Goal: Task Accomplishment & Management: Manage account settings

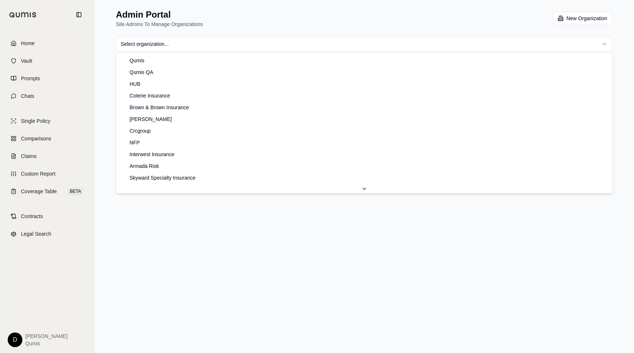
click at [242, 40] on html "Home Vault Prompts Chats Single Policy Comparisons Claims Custom Report Coverag…" at bounding box center [317, 176] width 634 height 353
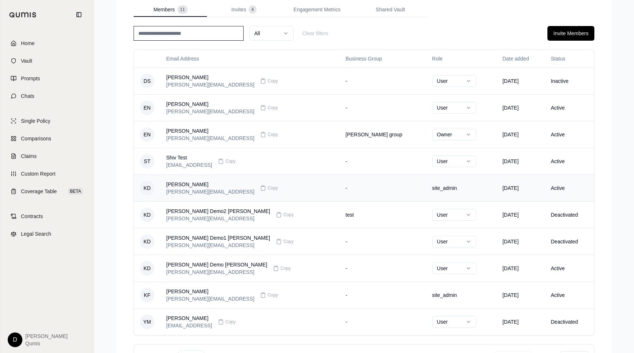
scroll to position [113, 0]
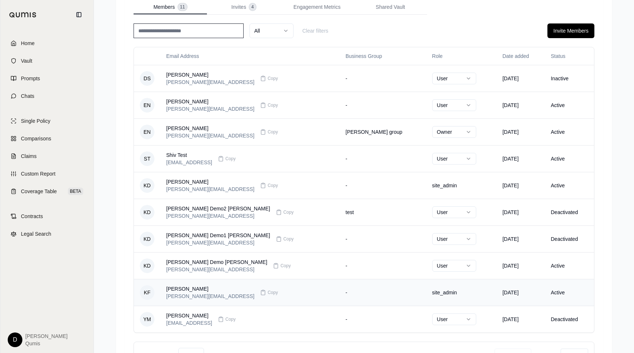
click at [340, 293] on td "-" at bounding box center [383, 292] width 87 height 27
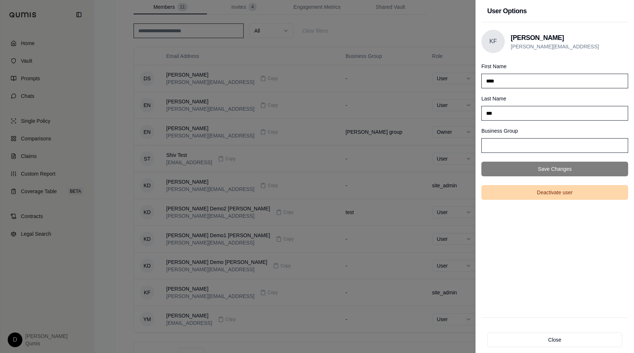
click at [541, 191] on button "Deactivate user" at bounding box center [554, 192] width 147 height 15
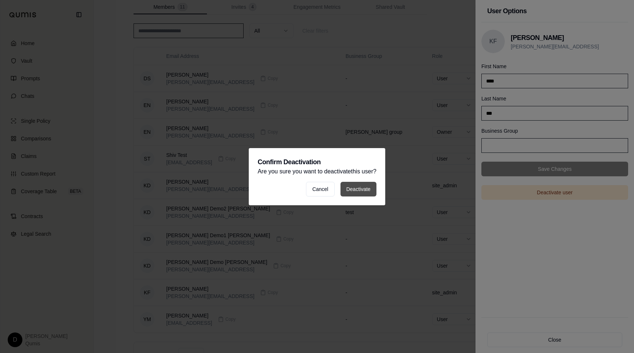
click at [359, 190] on button "Deactivate" at bounding box center [358, 189] width 36 height 15
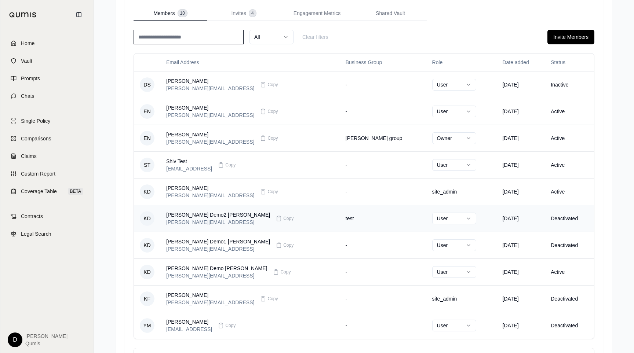
scroll to position [105, 0]
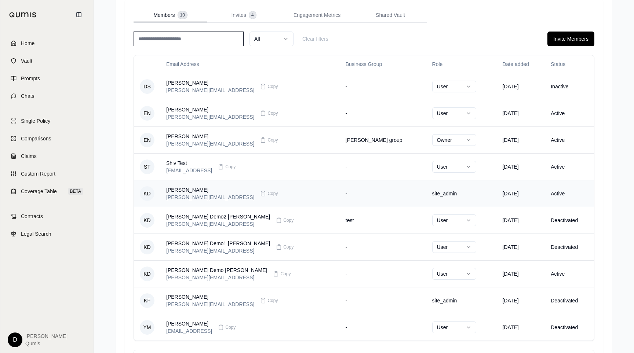
click at [426, 190] on td "site_admin" at bounding box center [461, 193] width 70 height 27
click at [426, 198] on td "site_admin" at bounding box center [461, 193] width 70 height 27
click at [442, 304] on td "site_admin" at bounding box center [461, 300] width 70 height 27
click at [175, 303] on div "[PERSON_NAME][EMAIL_ADDRESS]" at bounding box center [210, 304] width 88 height 7
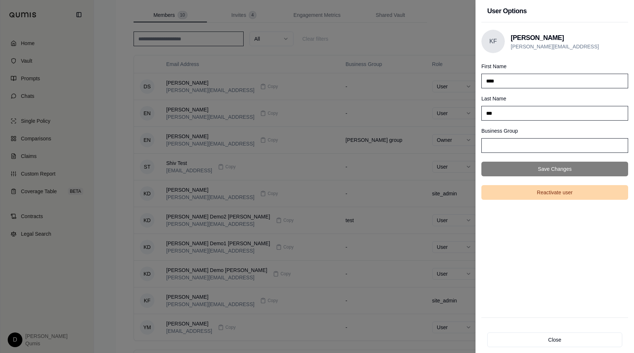
click at [519, 191] on button "Reactivate user" at bounding box center [554, 192] width 147 height 15
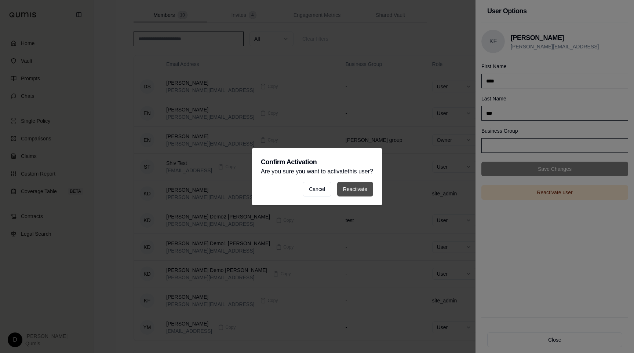
click at [367, 188] on button "Reactivate" at bounding box center [355, 189] width 36 height 15
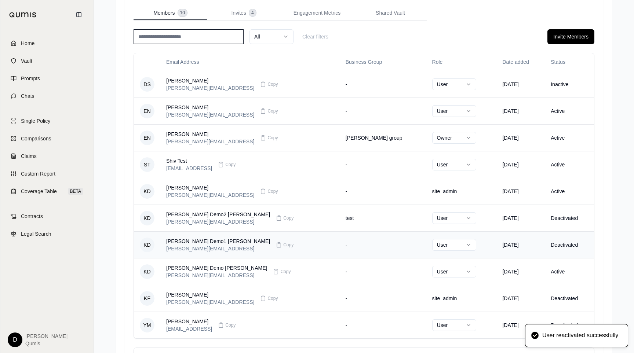
scroll to position [107, 0]
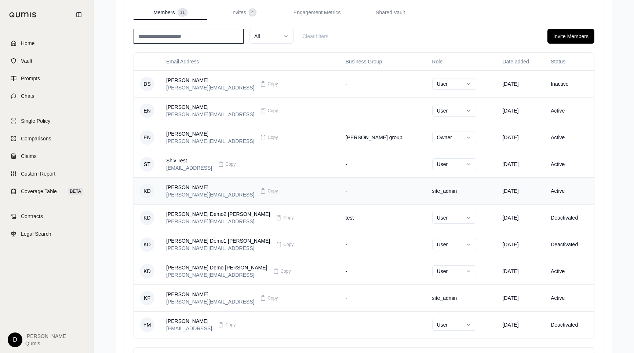
click at [353, 191] on td "-" at bounding box center [383, 190] width 87 height 27
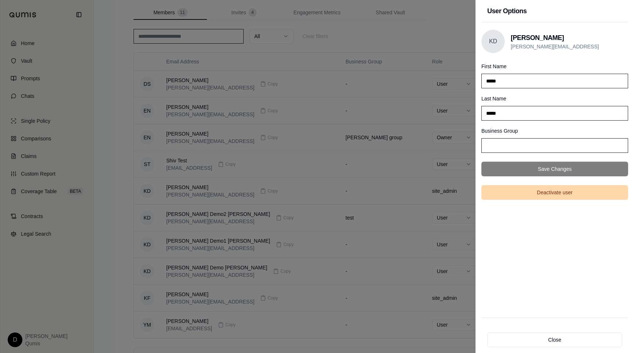
click at [535, 195] on button "Deactivate user" at bounding box center [554, 192] width 147 height 15
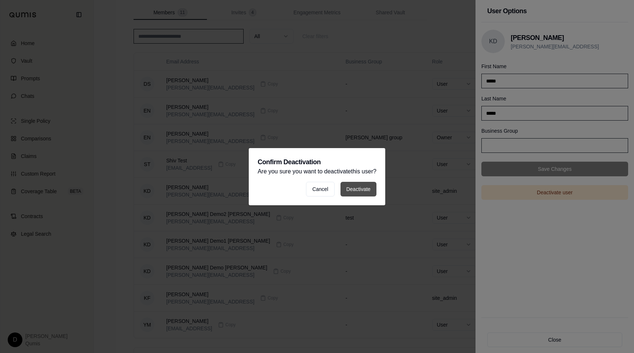
click at [366, 188] on button "Deactivate" at bounding box center [358, 189] width 36 height 15
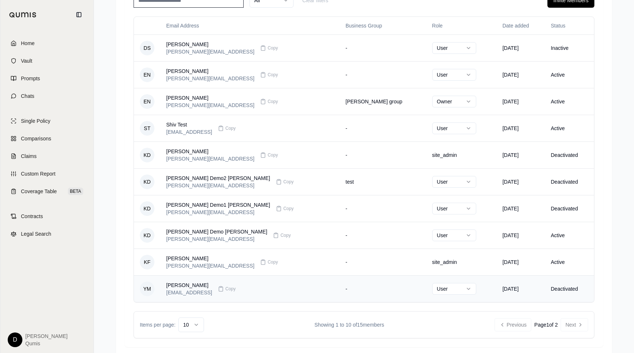
scroll to position [139, 0]
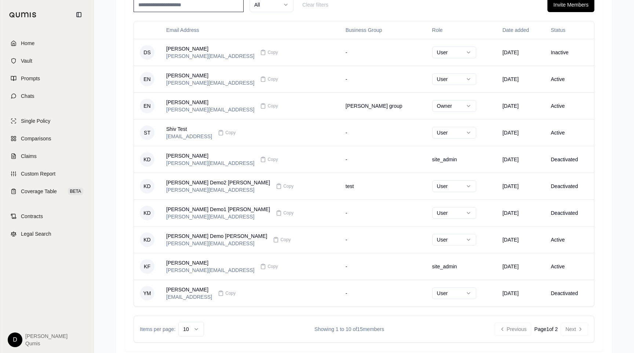
click at [572, 329] on div "Previous Page 1 of 2 Next" at bounding box center [541, 329] width 94 height 13
click at [504, 328] on div "Previous Page 1 of 2 Next" at bounding box center [541, 329] width 94 height 13
click at [584, 328] on button "Next" at bounding box center [574, 329] width 28 height 13
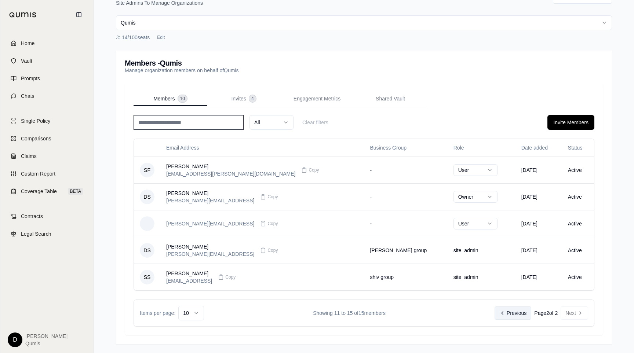
click at [510, 311] on button "Previous" at bounding box center [512, 313] width 37 height 13
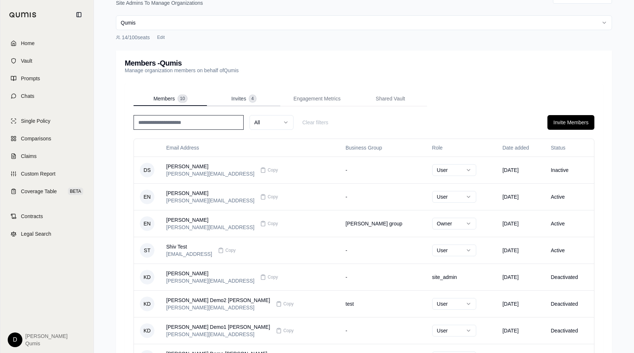
click at [243, 102] on div "Members - Qumis Manage organization members on behalf of Qumis Members 10 Invit…" at bounding box center [364, 265] width 496 height 428
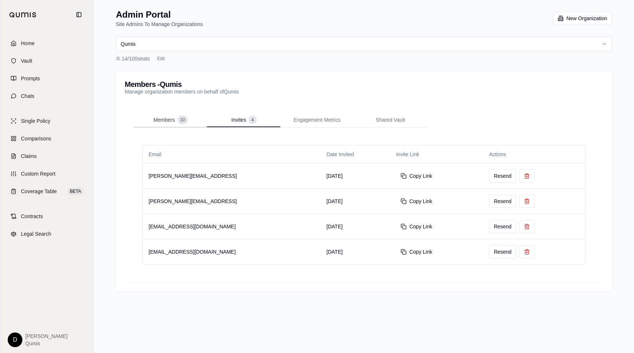
click at [170, 117] on span "Members" at bounding box center [163, 119] width 21 height 7
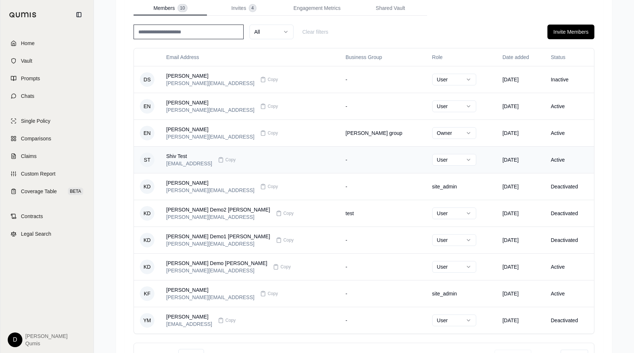
scroll to position [128, 0]
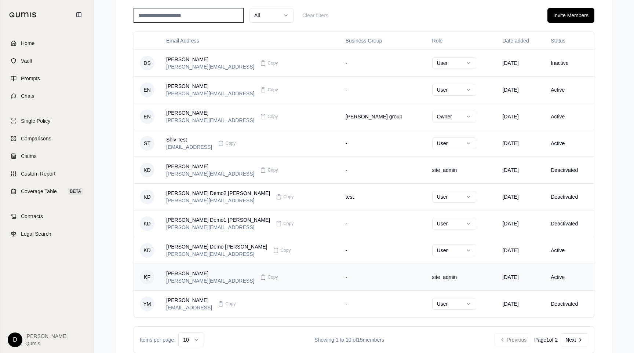
click at [426, 278] on td "site_admin" at bounding box center [461, 277] width 70 height 27
click at [176, 274] on div "[PERSON_NAME]" at bounding box center [210, 273] width 88 height 7
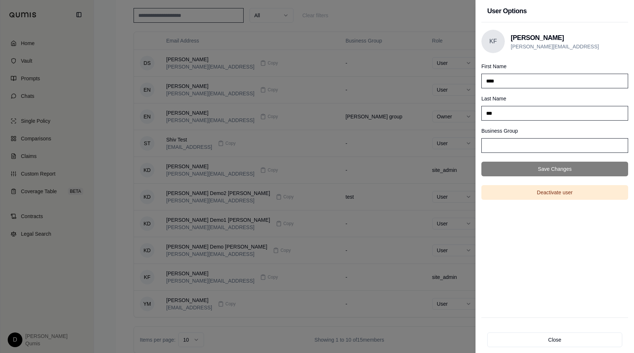
click at [370, 235] on div at bounding box center [317, 176] width 634 height 353
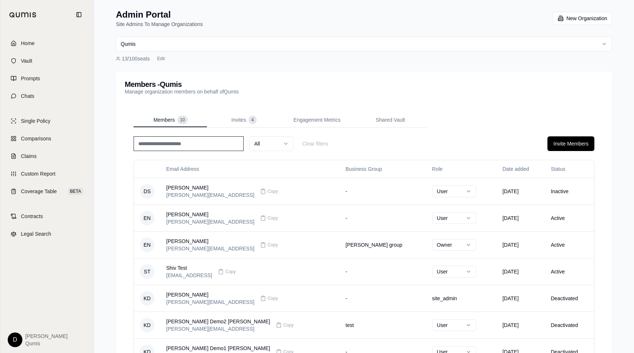
scroll to position [0, 0]
click at [208, 47] on html "Home Vault Prompts Chats Single Policy Comparisons Claims Custom Report Coverag…" at bounding box center [317, 254] width 634 height 508
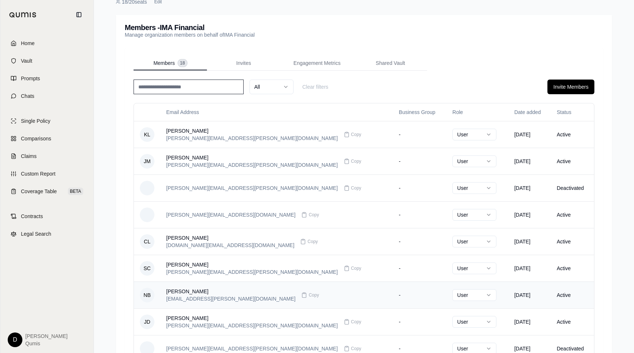
scroll to position [54, 0]
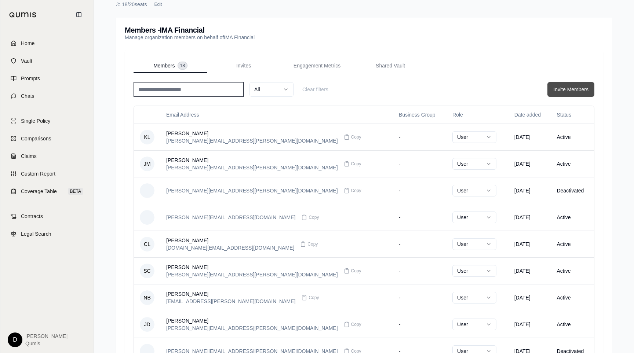
click at [576, 88] on button "Invite Members" at bounding box center [570, 89] width 47 height 15
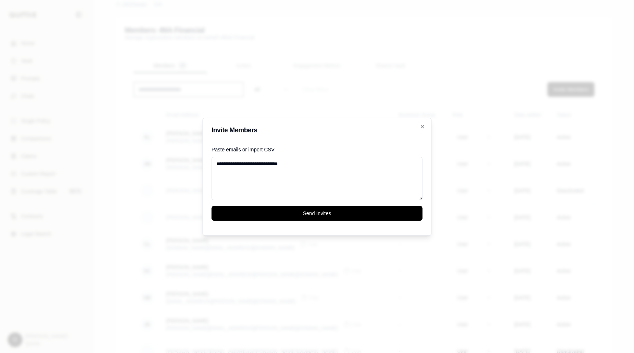
paste textarea "**********"
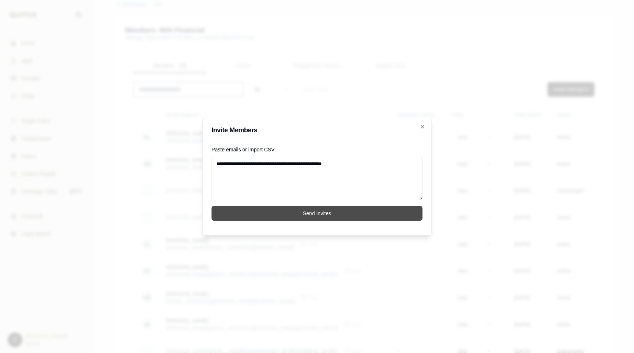
type textarea "**********"
click at [368, 212] on button "Send Invites" at bounding box center [317, 213] width 211 height 15
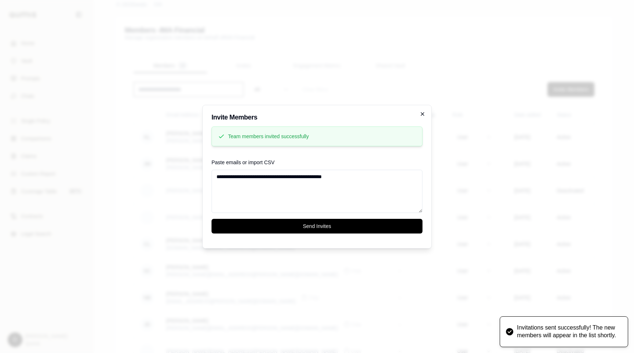
click at [421, 114] on icon "button" at bounding box center [423, 114] width 6 height 6
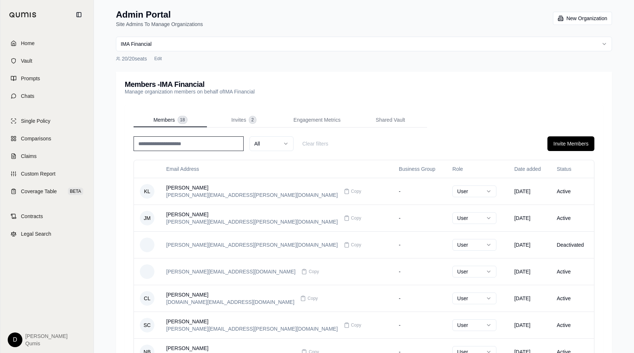
scroll to position [0, 0]
click at [160, 58] on button "Edit" at bounding box center [158, 58] width 14 height 9
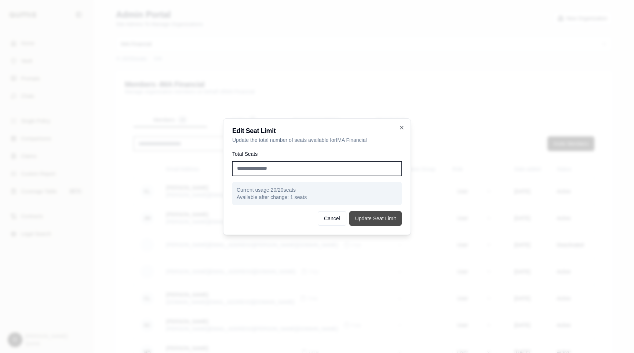
type input "**"
click at [379, 216] on button "Update Seat Limit" at bounding box center [375, 218] width 52 height 15
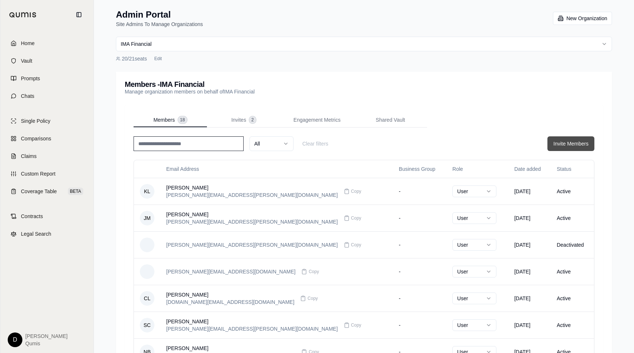
click at [559, 144] on button "Invite Members" at bounding box center [570, 143] width 47 height 15
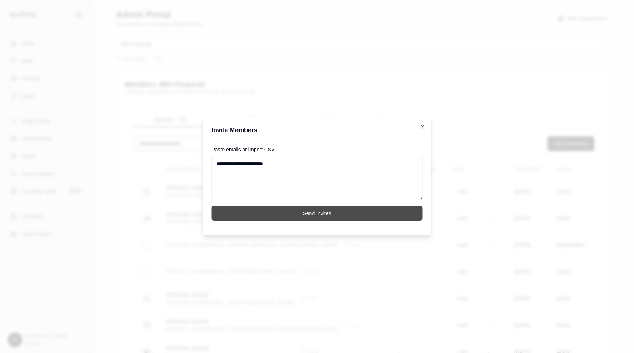
type textarea "**********"
click at [325, 216] on button "Send Invites" at bounding box center [317, 213] width 211 height 15
